Goal: Task Accomplishment & Management: Complete application form

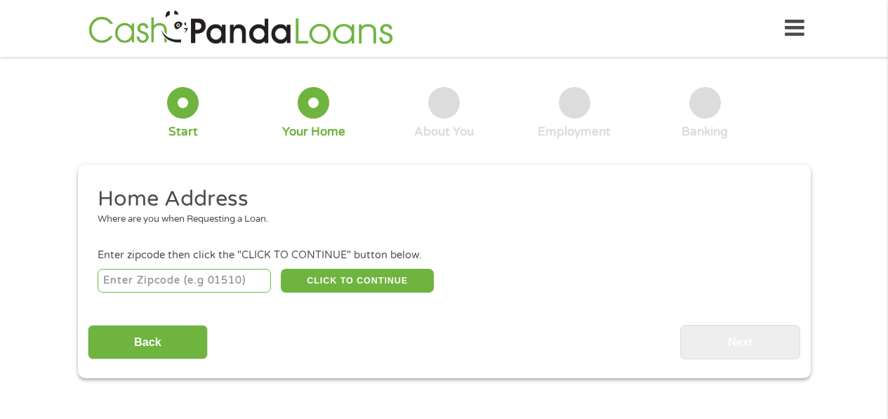
click at [164, 281] on input "number" at bounding box center [184, 281] width 173 height 24
type input "95423"
select select "[US_STATE]"
click at [340, 275] on button "CLICK TO CONTINUE" at bounding box center [357, 281] width 153 height 24
type input "95423"
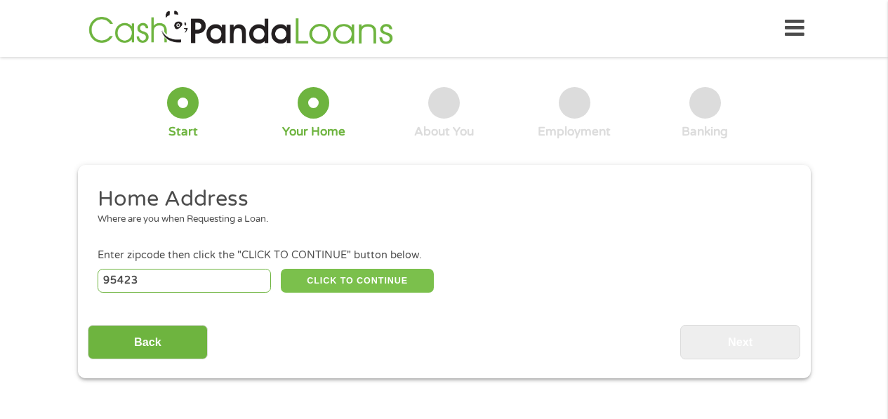
type input "[GEOGRAPHIC_DATA]"
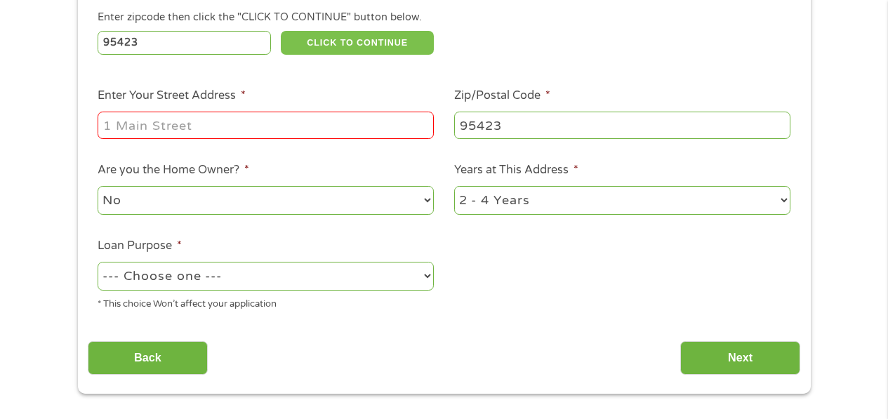
scroll to position [258, 0]
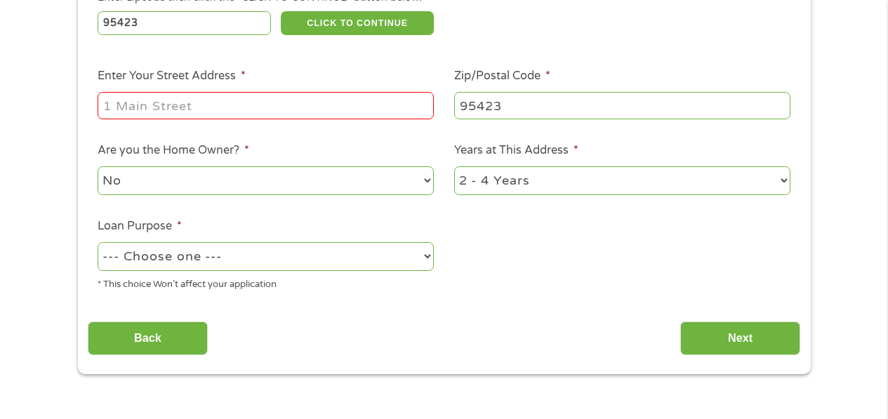
click at [161, 101] on input "Enter Your Street Address *" at bounding box center [266, 105] width 336 height 27
type input "[STREET_ADDRESS]"
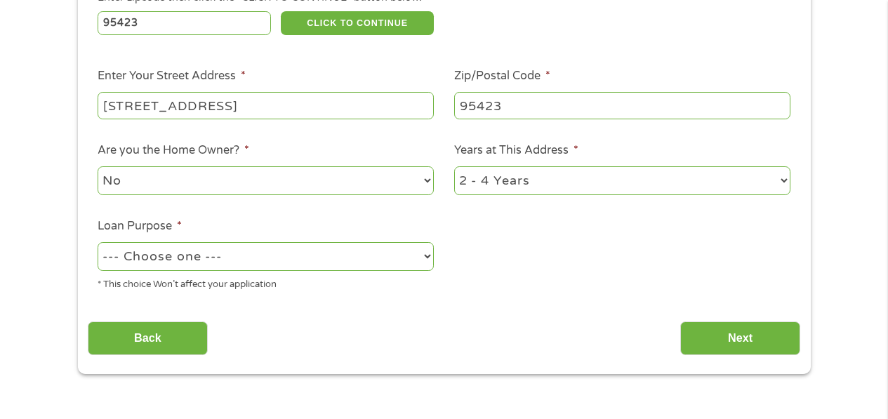
click at [429, 250] on select "--- Choose one --- Pay Bills Debt Consolidation Home Improvement Major Purchase…" at bounding box center [266, 256] width 336 height 29
select select "paybills"
click at [98, 242] on select "--- Choose one --- Pay Bills Debt Consolidation Home Improvement Major Purchase…" at bounding box center [266, 256] width 336 height 29
click at [733, 333] on input "Next" at bounding box center [740, 339] width 120 height 34
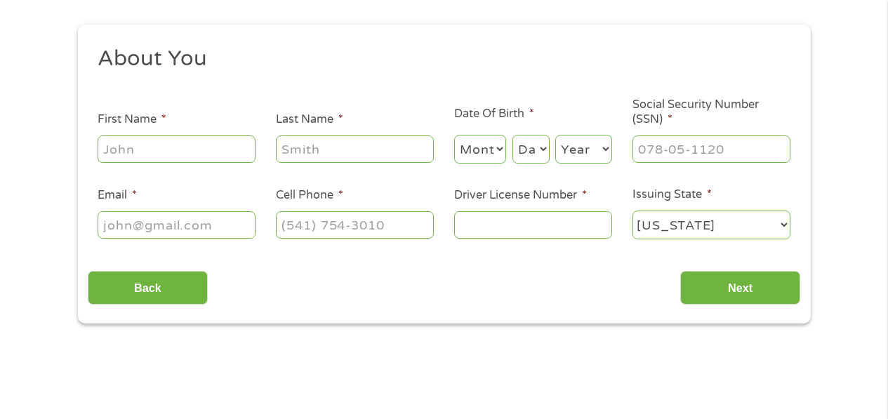
scroll to position [211, 0]
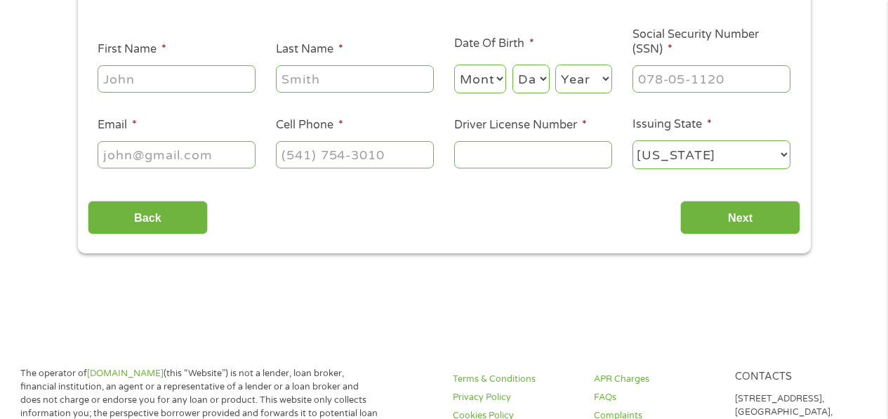
click at [235, 78] on input "First Name *" at bounding box center [177, 78] width 158 height 27
type input "[PERSON_NAME]"
type input "[PHONE_NUMBER]"
click at [218, 153] on input "Email *" at bounding box center [177, 154] width 158 height 27
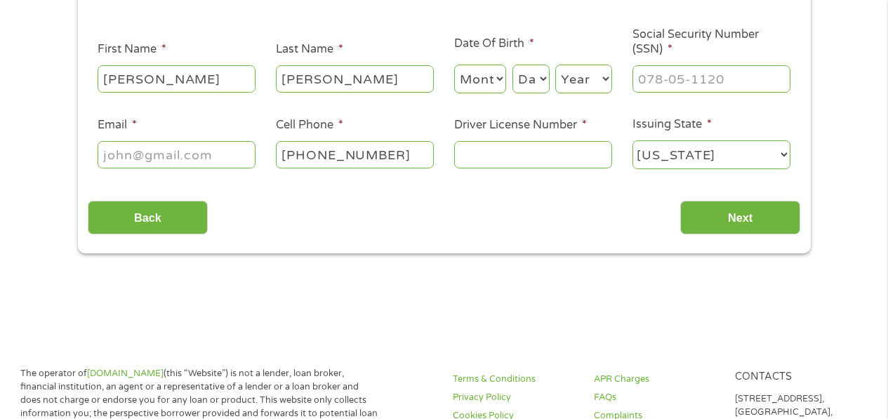
type input "[EMAIL_ADDRESS][DOMAIN_NAME]"
type input "[PHONE_NUMBER]"
click at [487, 155] on input "Driver License Number *" at bounding box center [533, 154] width 158 height 27
type input "S0298812"
click at [499, 72] on select "Month 1 2 3 4 5 6 7 8 9 10 11 12" at bounding box center [480, 79] width 53 height 29
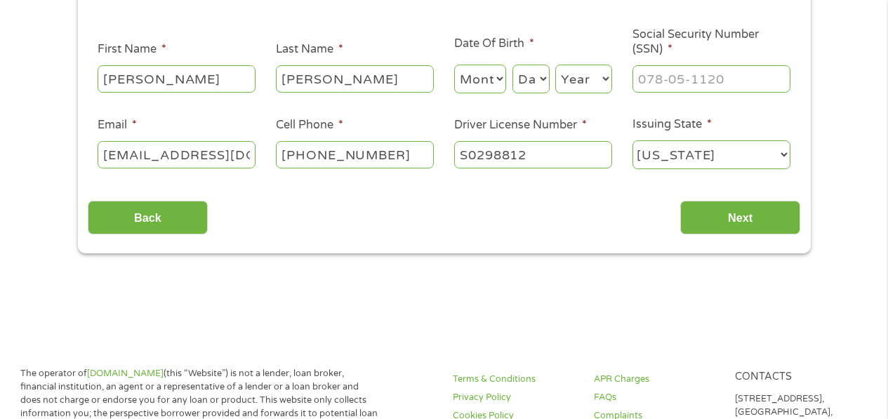
select select "5"
click at [454, 65] on select "Month 1 2 3 4 5 6 7 8 9 10 11 12" at bounding box center [480, 79] width 53 height 29
click at [544, 79] on select "Day 1 2 3 4 5 6 7 8 9 10 11 12 13 14 15 16 17 18 19 20 21 22 23 24 25 26 27 28 …" at bounding box center [531, 79] width 37 height 29
select select "21"
click at [513, 65] on select "Day 1 2 3 4 5 6 7 8 9 10 11 12 13 14 15 16 17 18 19 20 21 22 23 24 25 26 27 28 …" at bounding box center [531, 79] width 37 height 29
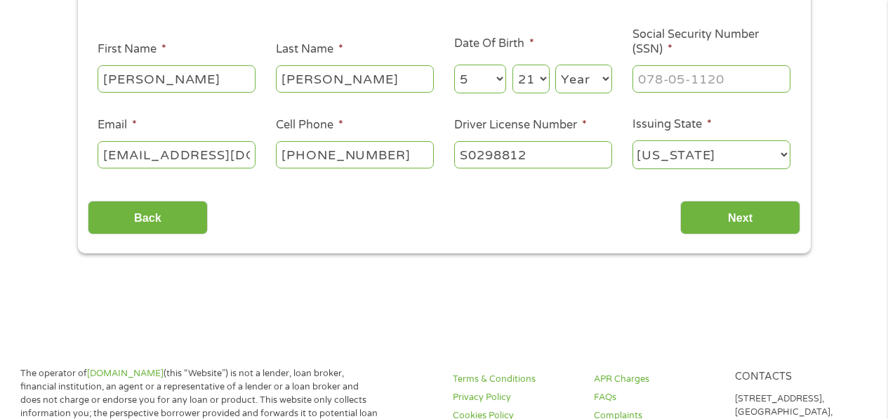
click at [607, 76] on select "Year [DATE] 2006 2005 2004 2003 2002 2001 2000 1999 1998 1997 1996 1995 1994 19…" at bounding box center [583, 79] width 57 height 29
select select "1950"
click at [555, 65] on select "Year [DATE] 2006 2005 2004 2003 2002 2001 2000 1999 1998 1997 1996 1995 1994 19…" at bounding box center [583, 79] width 57 height 29
click at [671, 69] on input "___-__-____" at bounding box center [712, 78] width 158 height 27
type input "526-80-9092"
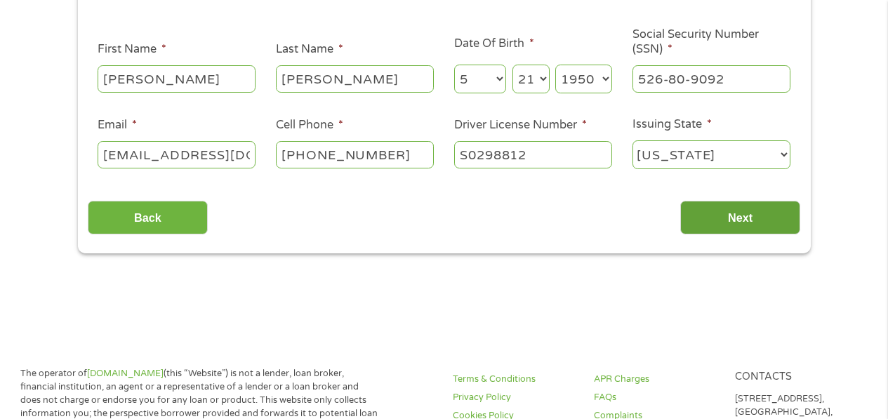
click at [726, 213] on input "Next" at bounding box center [740, 218] width 120 height 34
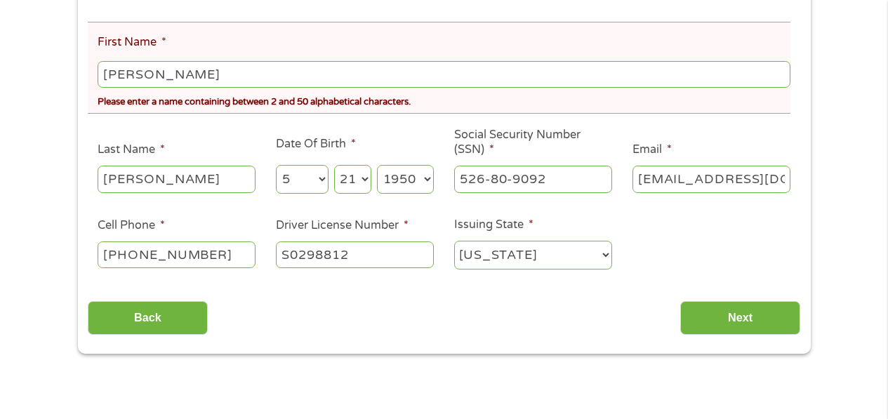
scroll to position [276, 0]
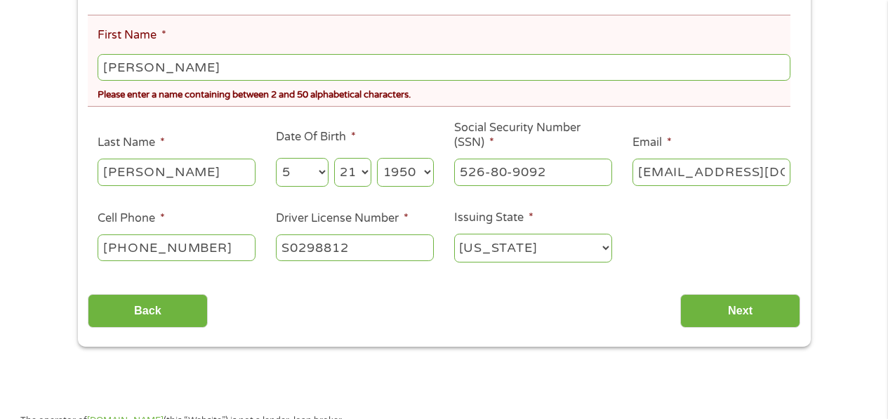
click at [177, 66] on input "[PERSON_NAME]" at bounding box center [444, 67] width 692 height 27
type input "[PERSON_NAME]"
click at [239, 301] on div "Back Next" at bounding box center [444, 306] width 713 height 44
click at [213, 237] on input "[PHONE_NUMBER]" at bounding box center [177, 248] width 158 height 27
type input "[PHONE_NUMBER]"
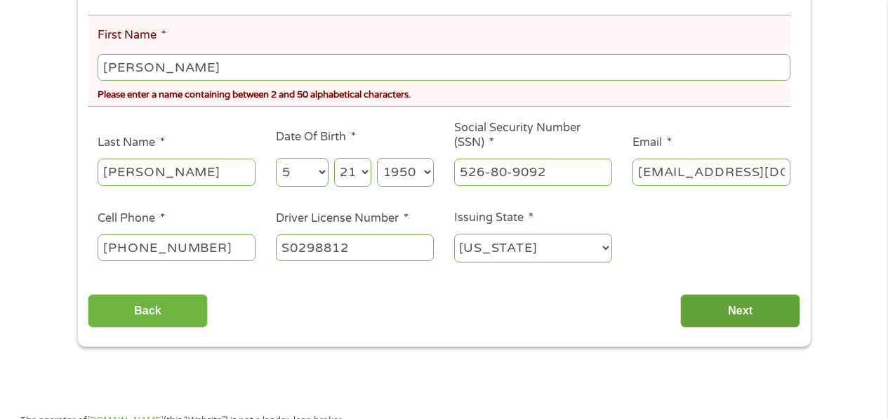
click at [726, 307] on input "Next" at bounding box center [740, 311] width 120 height 34
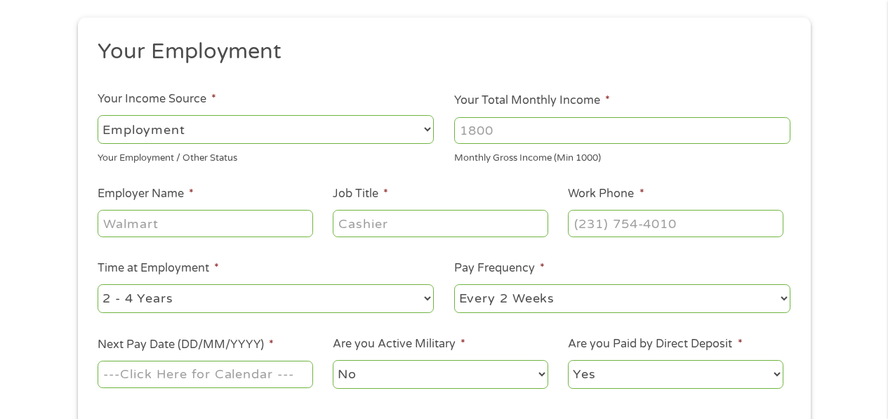
scroll to position [218, 0]
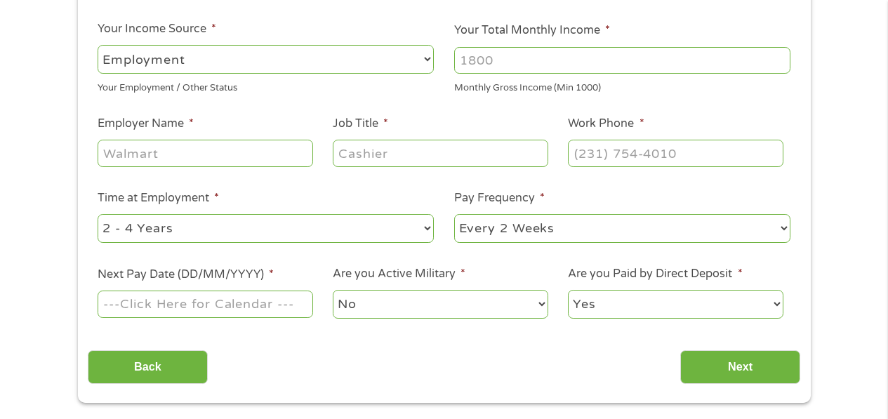
click at [425, 56] on select "--- Choose one --- Employment [DEMOGRAPHIC_DATA] Benefits" at bounding box center [266, 59] width 336 height 29
select select "selfEmployed"
click at [98, 45] on select "--- Choose one --- Employment [DEMOGRAPHIC_DATA] Benefits" at bounding box center [266, 59] width 336 height 29
click at [187, 152] on input "Employer Name *" at bounding box center [205, 153] width 215 height 27
type input "MLGIPM SERVICES"
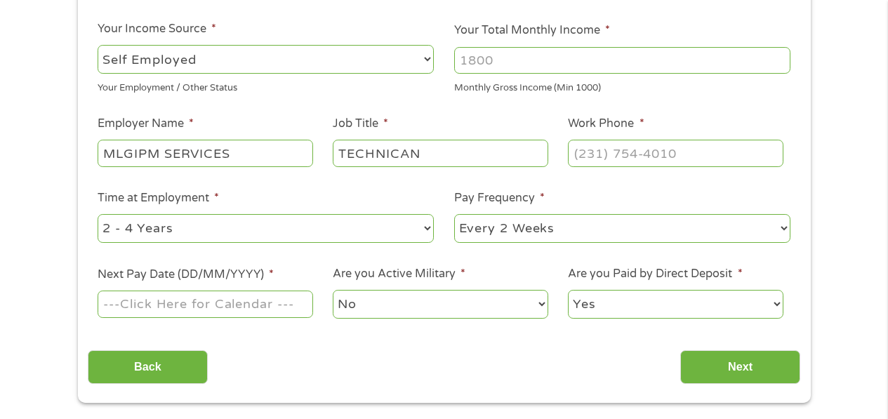
type input "TECHNICAN"
click at [613, 152] on input "(___) ___-____" at bounding box center [675, 153] width 215 height 27
type input "[PHONE_NUMBER]"
click at [19, 88] on div "1 Start 2 Your Home 3 About You 4 Employment 5 Banking 6 This field is hidden w…" at bounding box center [444, 126] width 888 height 554
click at [430, 225] on select "--- Choose one --- 1 Year or less 1 - 2 Years 2 - 4 Years Over 4 Years" at bounding box center [266, 228] width 336 height 29
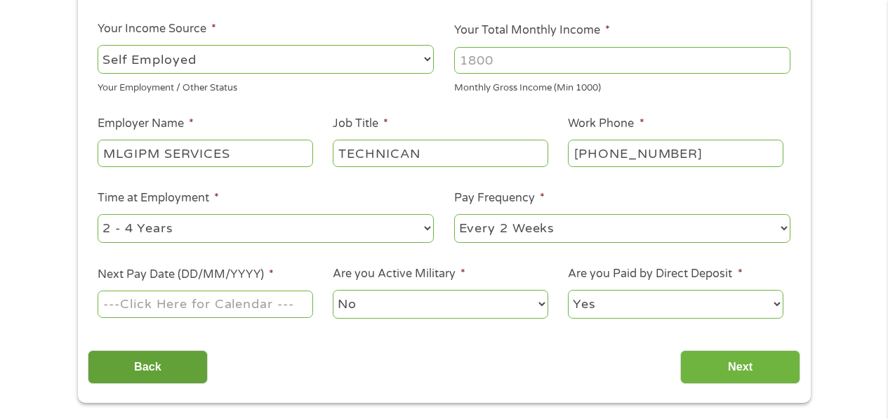
select select "60months"
click at [98, 214] on select "--- Choose one --- 1 Year or less 1 - 2 Years 2 - 4 Years Over 4 Years" at bounding box center [266, 228] width 336 height 29
click at [782, 225] on select "--- Choose one --- Every 2 Weeks Every Week Monthly Semi-Monthly" at bounding box center [622, 228] width 336 height 29
select select "monthly"
click at [454, 214] on select "--- Choose one --- Every 2 Weeks Every Week Monthly Semi-Monthly" at bounding box center [622, 228] width 336 height 29
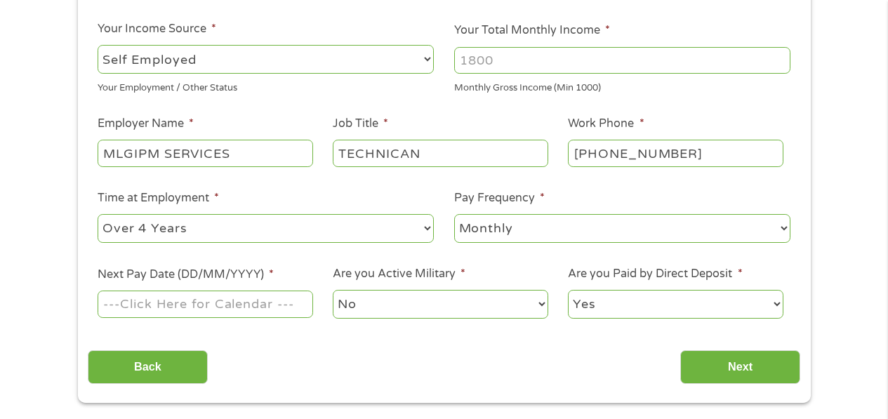
click at [209, 304] on input "Next Pay Date (DD/MM/YYYY) *" at bounding box center [205, 304] width 215 height 27
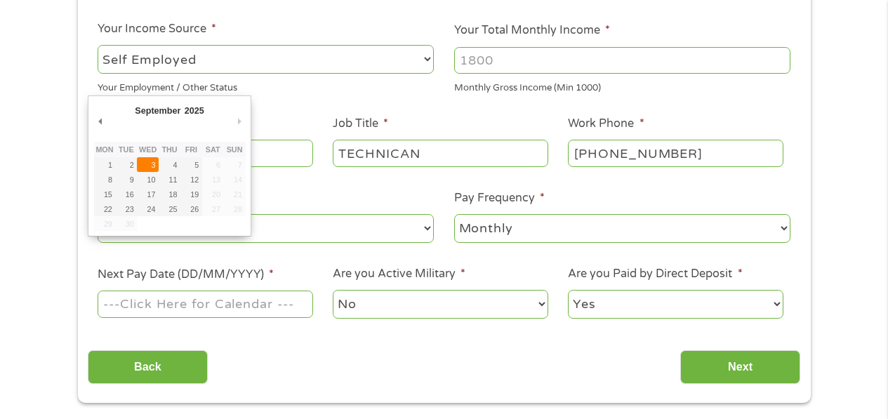
type input "[DATE]"
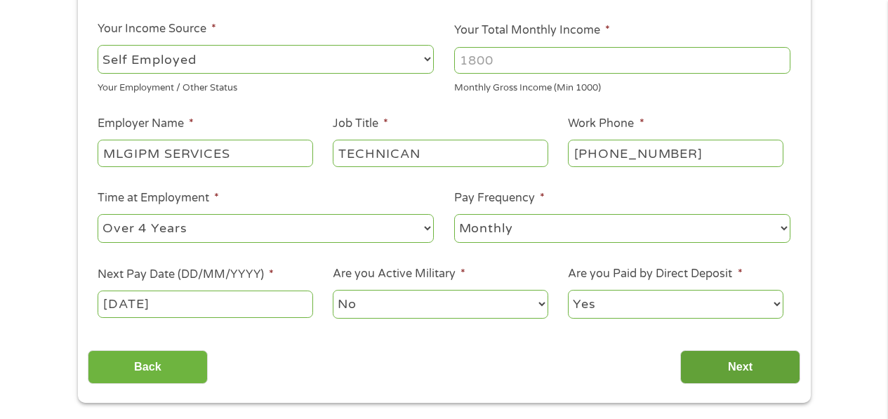
click at [742, 364] on input "Next" at bounding box center [740, 367] width 120 height 34
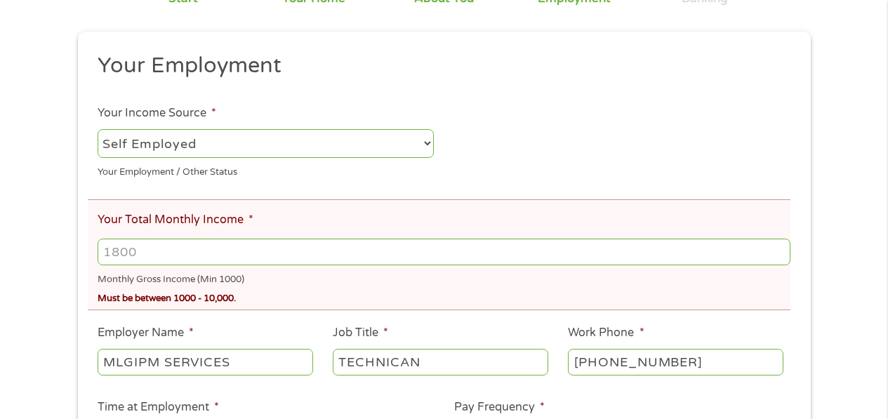
scroll to position [211, 0]
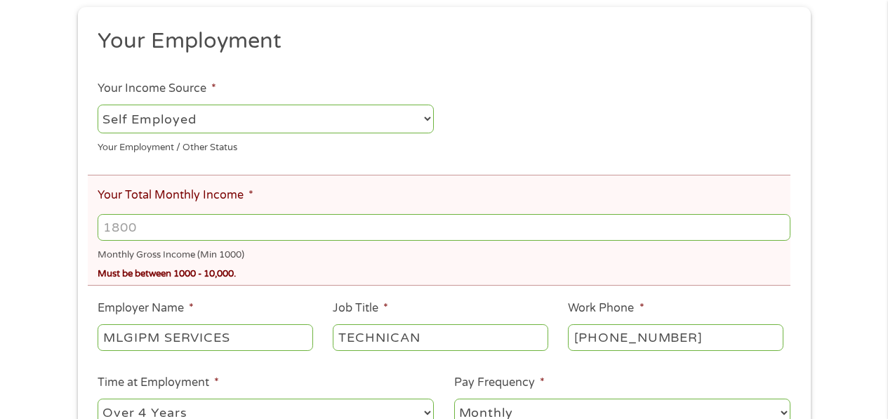
click at [155, 230] on input "Your Total Monthly Income *" at bounding box center [444, 227] width 692 height 27
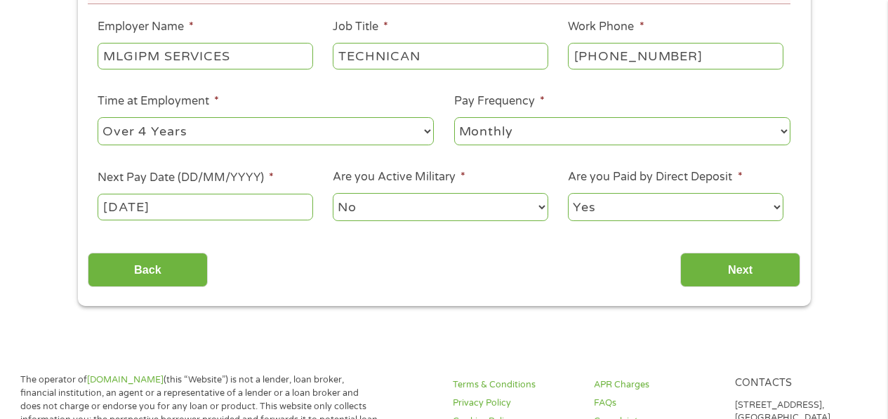
scroll to position [496, 0]
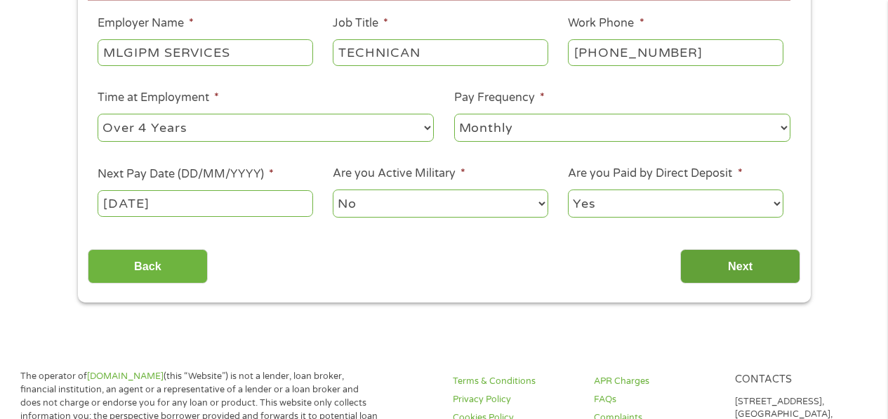
type input "3000"
click at [732, 260] on input "Next" at bounding box center [740, 266] width 120 height 34
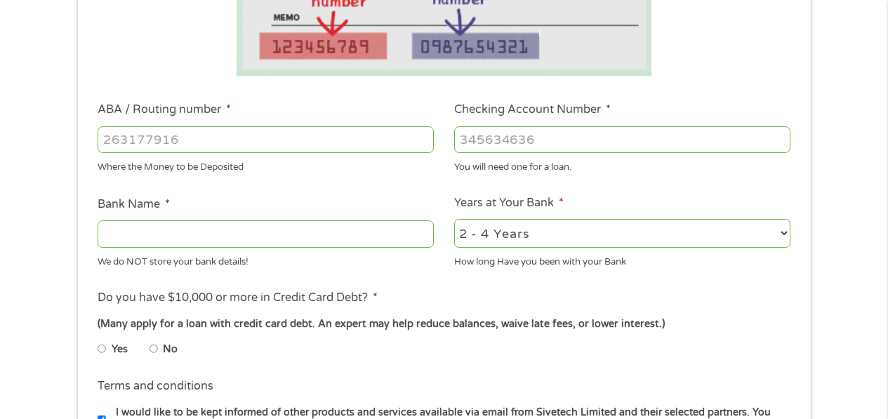
scroll to position [351, 0]
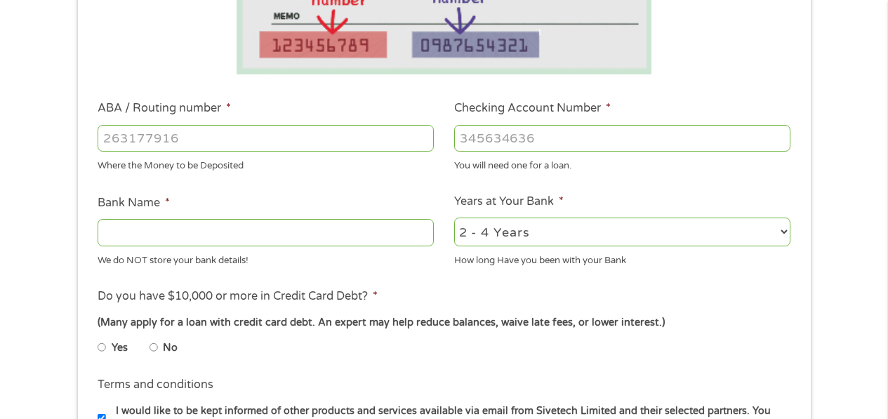
click at [237, 141] on input "ABA / Routing number *" at bounding box center [266, 138] width 336 height 27
type input "321177586"
type input "REDWOOD CREDIT UNION"
type input "321177586"
click at [567, 133] on input "Checking Account Number *" at bounding box center [622, 138] width 336 height 27
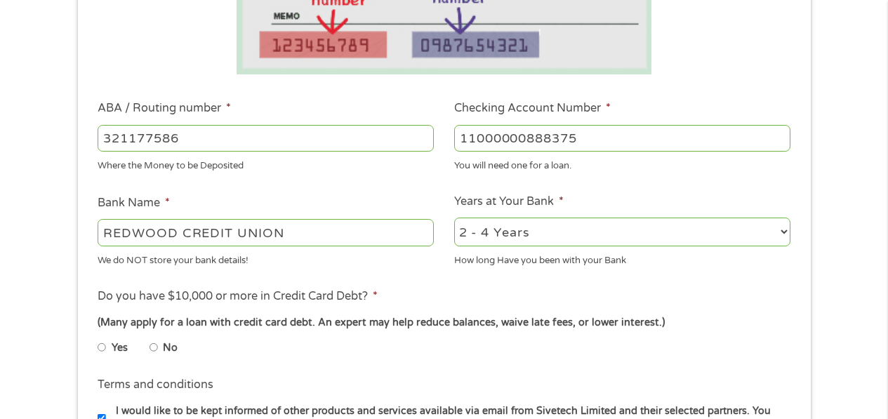
type input "11000000888375"
click at [783, 229] on select "2 - 4 Years 6 - 12 Months 1 - 2 Years Over 4 Years" at bounding box center [622, 232] width 336 height 29
select select "60months"
click at [454, 218] on select "2 - 4 Years 6 - 12 Months 1 - 2 Years Over 4 Years" at bounding box center [622, 232] width 336 height 29
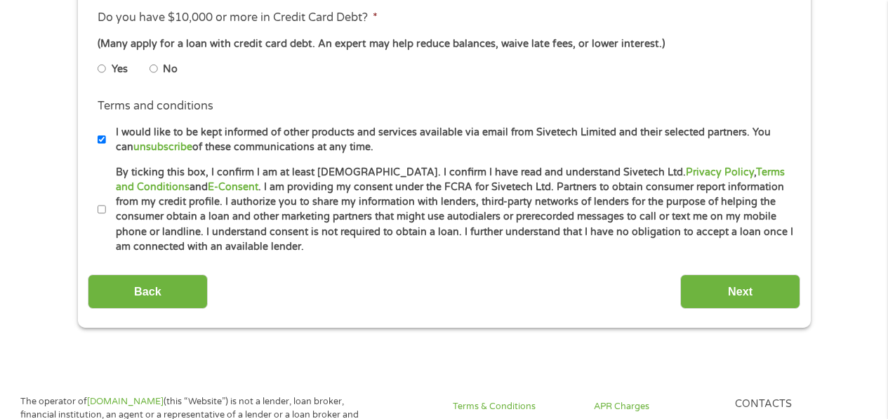
scroll to position [632, 0]
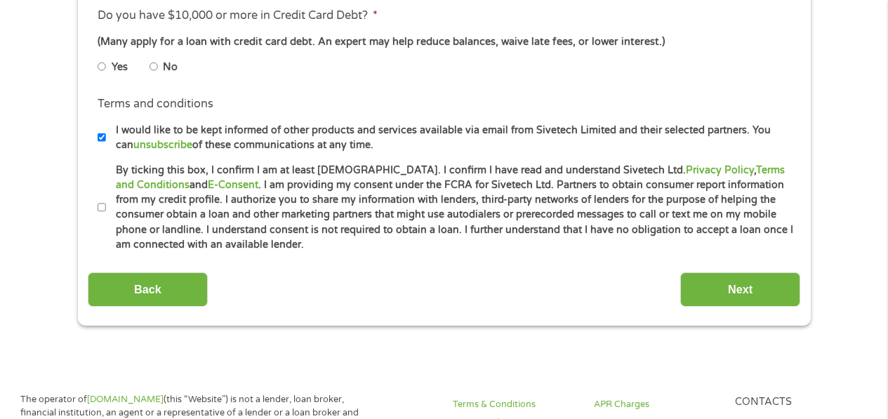
click at [154, 62] on input "No" at bounding box center [154, 66] width 8 height 22
radio input "true"
click at [100, 206] on input "By ticking this box, I confirm I am at least [DEMOGRAPHIC_DATA]. I confirm I ha…" at bounding box center [102, 208] width 8 height 22
checkbox input "true"
click at [733, 289] on input "Next" at bounding box center [740, 289] width 120 height 34
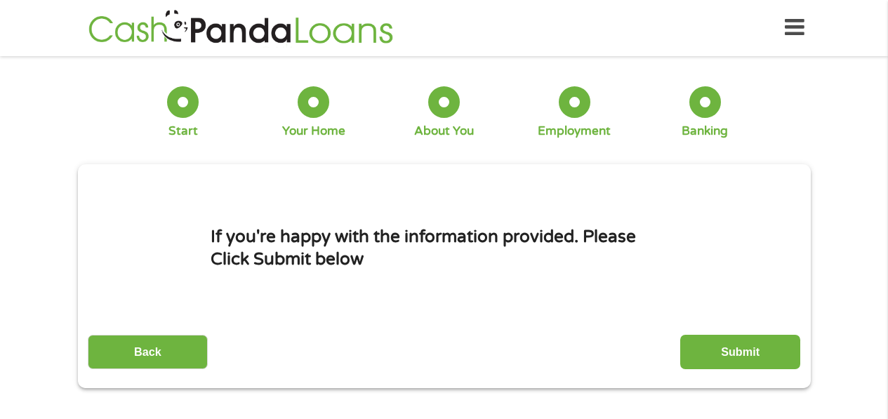
scroll to position [0, 0]
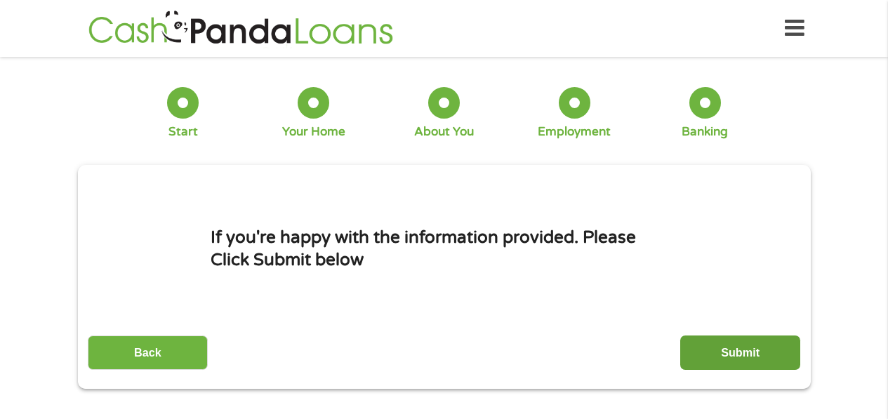
click at [729, 345] on input "Submit" at bounding box center [740, 353] width 120 height 34
